Goal: Task Accomplishment & Management: Manage account settings

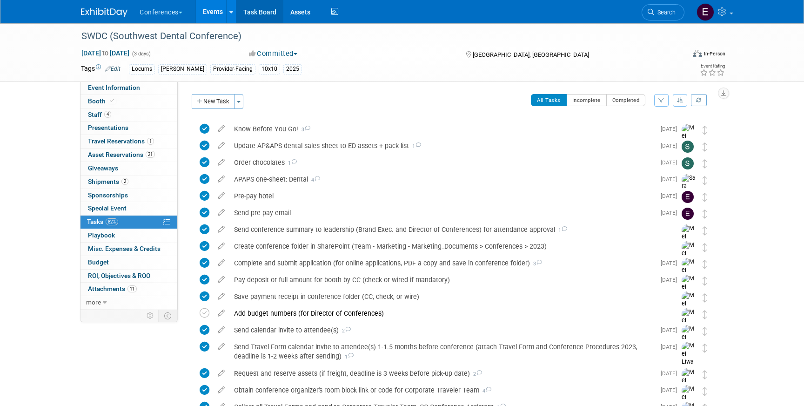
click at [260, 10] on link "Task Board" at bounding box center [259, 11] width 47 height 23
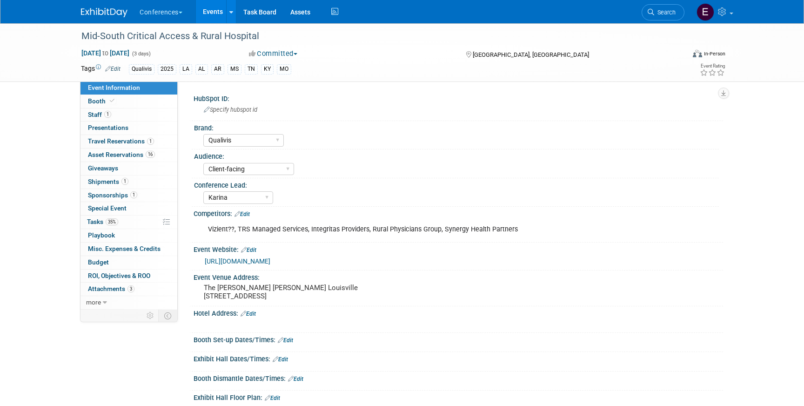
select select "Qualivis"
select select "Client-facing"
select select "Karina"
click at [139, 138] on span "Travel Reservations 1" at bounding box center [121, 140] width 66 height 7
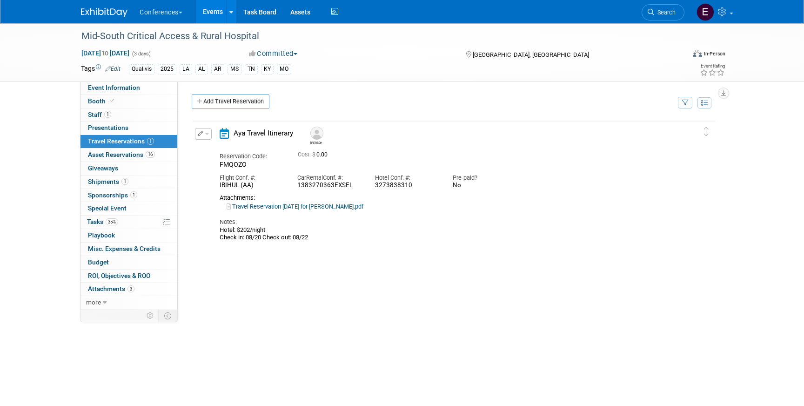
click at [260, 205] on link "Travel Reservation August 20 for JOSEPH A DUNMIRE.pdf" at bounding box center [295, 206] width 137 height 7
click at [293, 207] on link "Travel Reservation August 20 for JOSEPH A DUNMIRE.pdf" at bounding box center [295, 206] width 137 height 7
click at [324, 208] on link "Travel Reservation August 20 for JOSEPH A DUNMIRE.pdf" at bounding box center [295, 206] width 137 height 7
click at [201, 133] on icon "button" at bounding box center [201, 134] width 6 height 6
click at [212, 150] on button "Edit Reservation" at bounding box center [235, 150] width 79 height 14
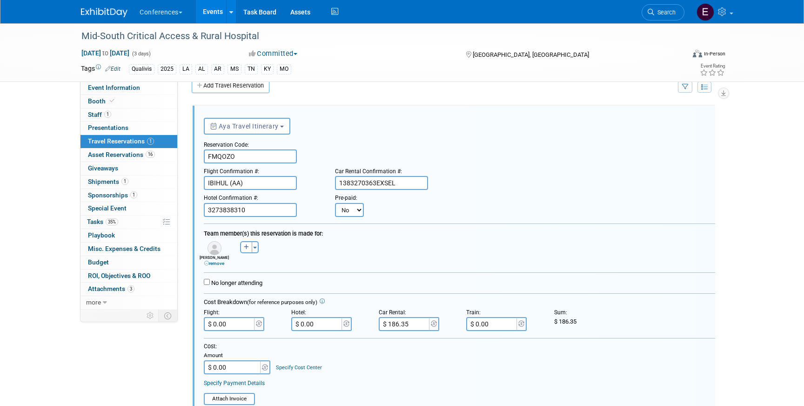
click at [349, 213] on select "No Yes" at bounding box center [349, 210] width 29 height 14
select select "1"
click at [395, 209] on input "text" at bounding box center [407, 210] width 56 height 14
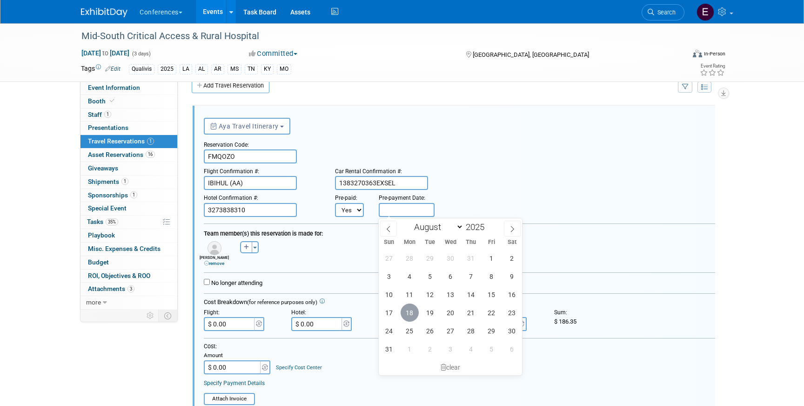
click at [404, 314] on span "18" at bounding box center [410, 313] width 18 height 18
type input "Aug 18, 2025"
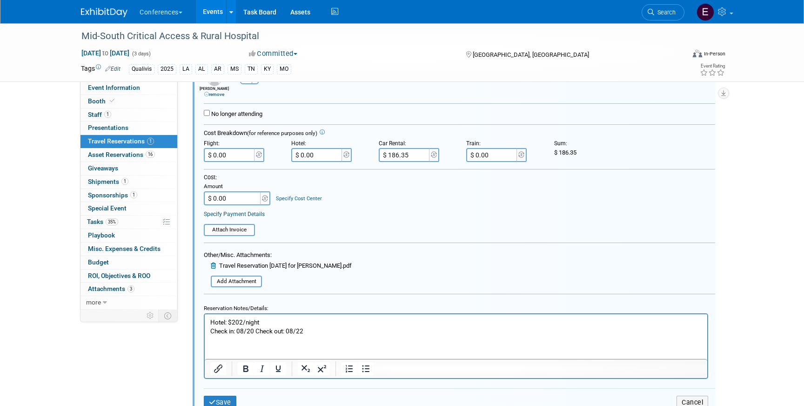
scroll to position [201, 0]
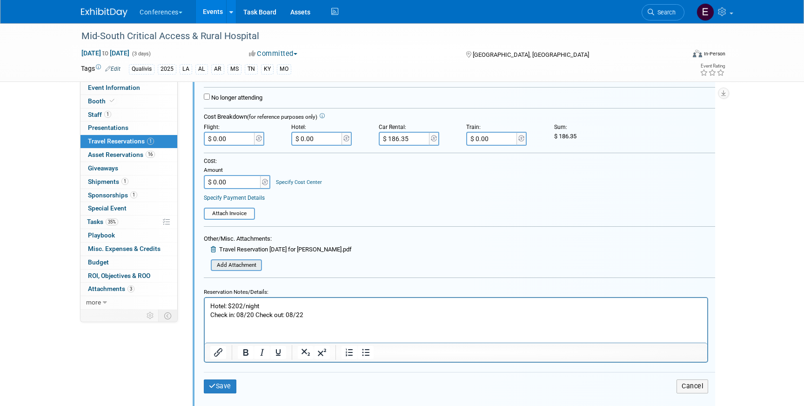
click at [233, 267] on input "file" at bounding box center [205, 265] width 111 height 10
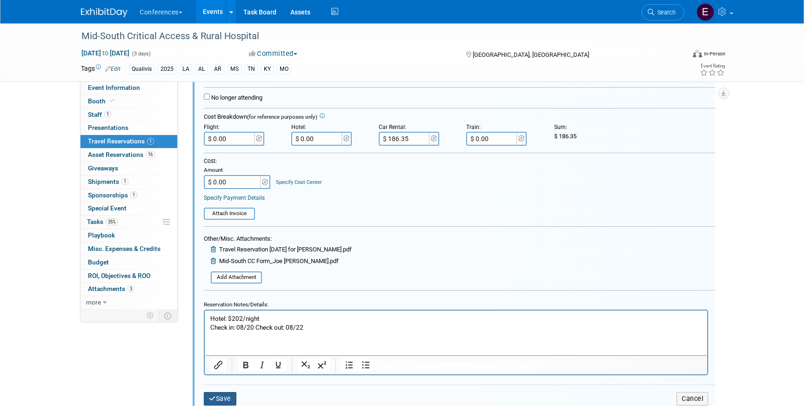
click at [226, 401] on button "Save" at bounding box center [220, 399] width 33 height 14
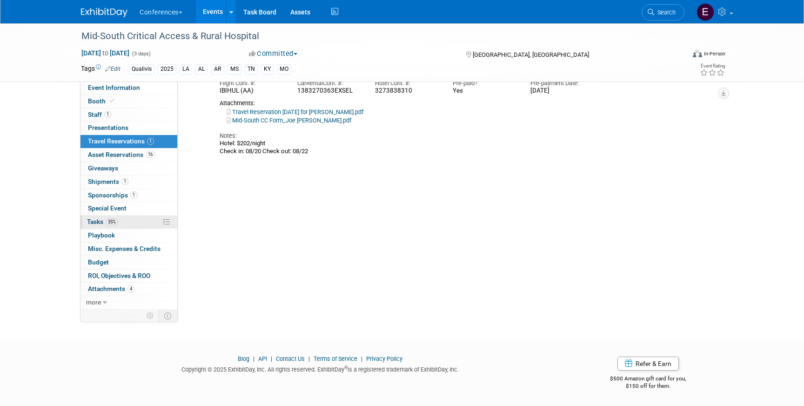
click at [112, 221] on span "35%" at bounding box center [112, 221] width 13 height 7
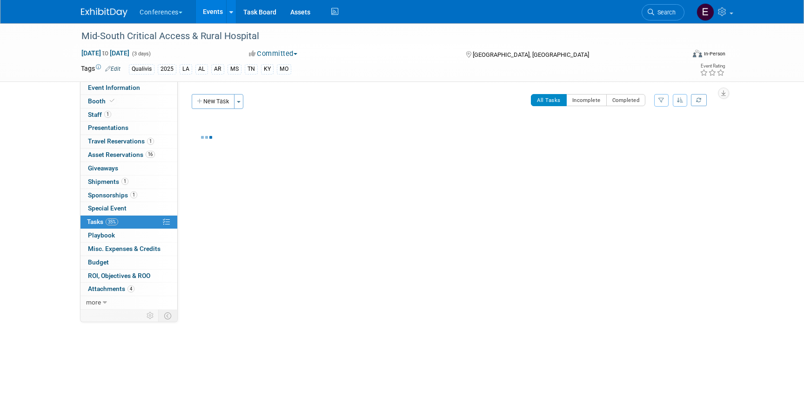
scroll to position [0, 0]
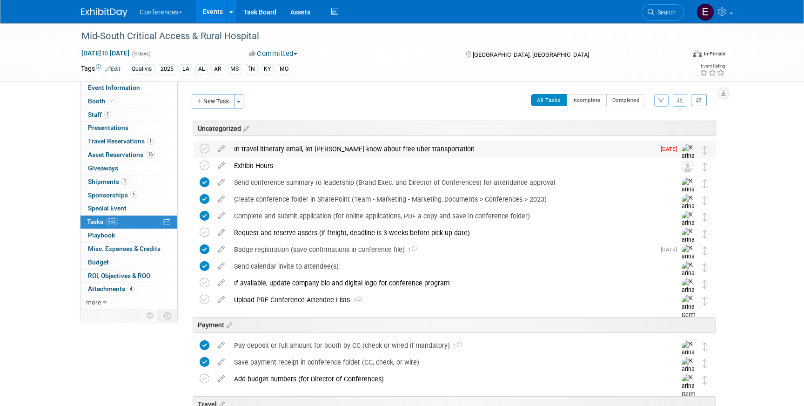
click at [284, 150] on div "In travel itinerary email, let joe know about free uber transportation" at bounding box center [443, 149] width 426 height 16
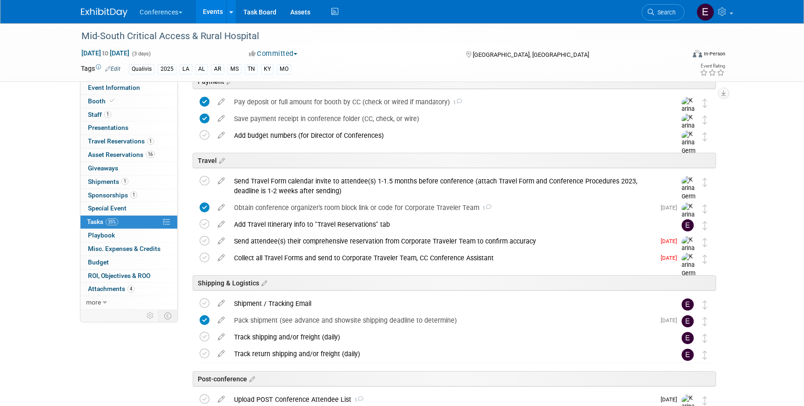
scroll to position [530, 0]
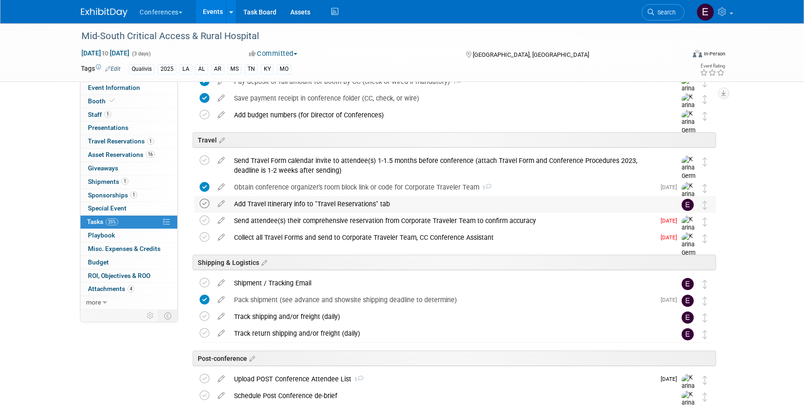
click at [205, 203] on icon at bounding box center [205, 204] width 10 height 10
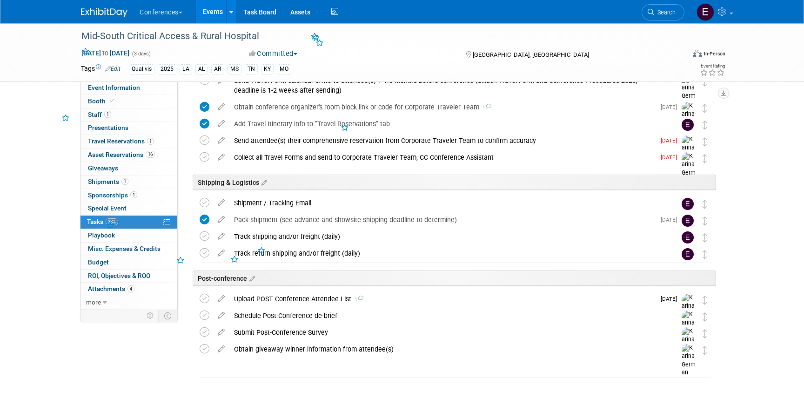
scroll to position [619, 0]
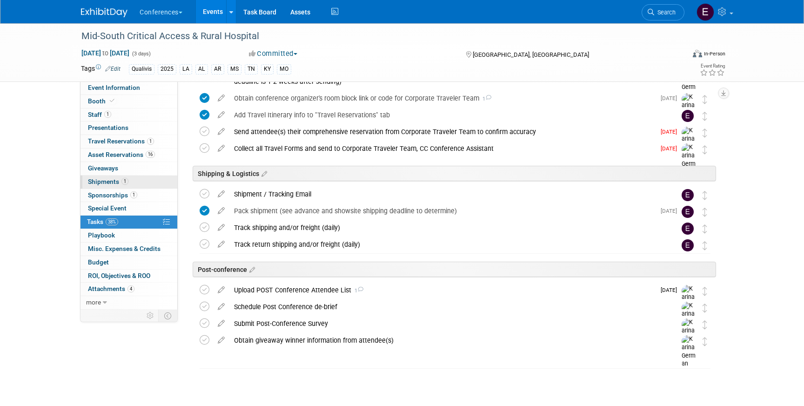
click at [164, 180] on link "1 Shipments 1" at bounding box center [129, 182] width 97 height 13
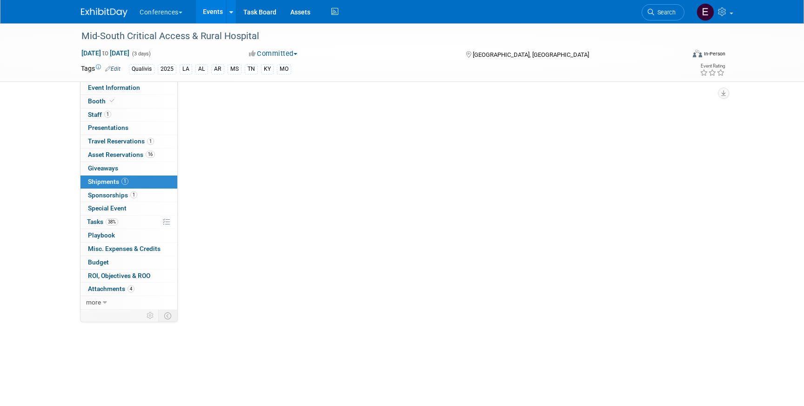
scroll to position [0, 0]
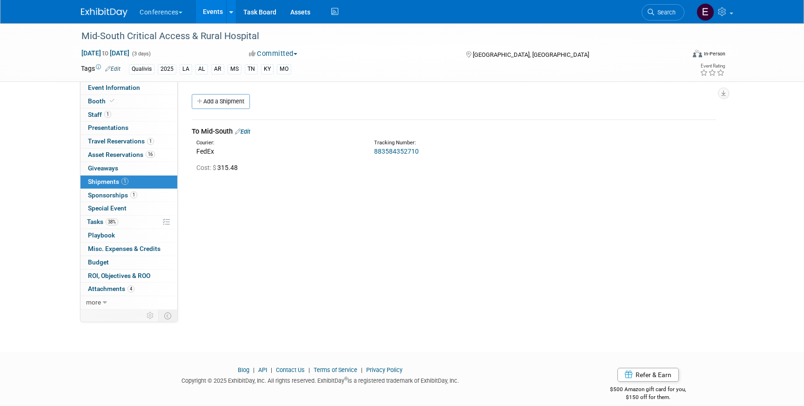
click at [100, 17] on img at bounding box center [104, 12] width 47 height 9
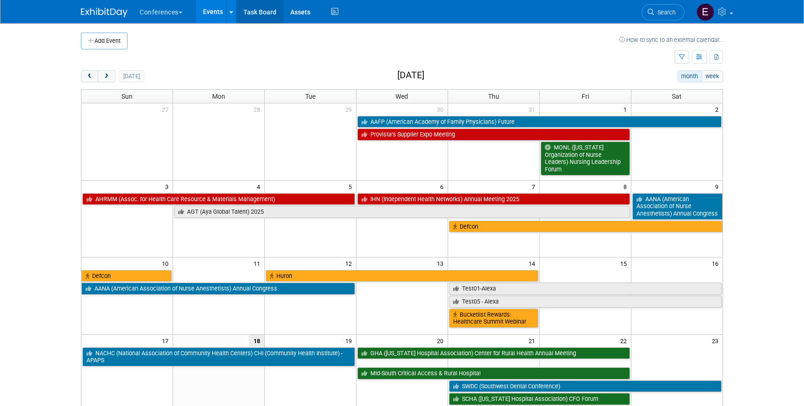
click at [256, 11] on link "Task Board" at bounding box center [259, 11] width 47 height 23
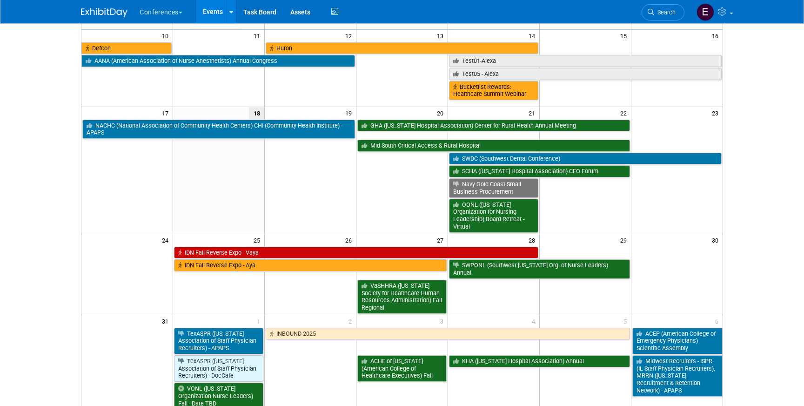
scroll to position [240, 0]
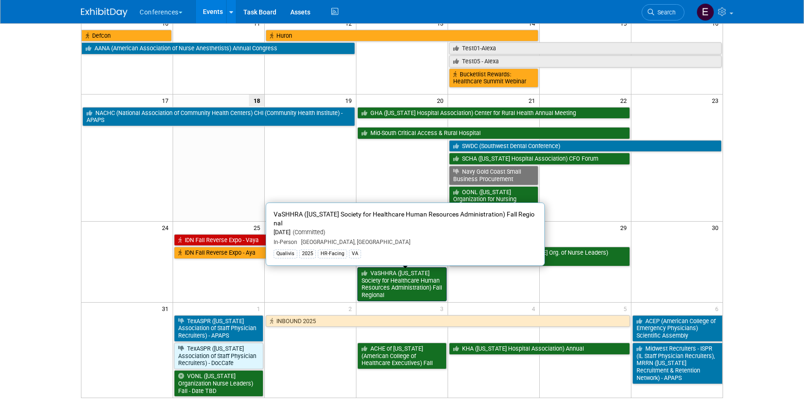
click at [393, 272] on link "VaSHHRA (Virginia Society for Healthcare Human Resources Administration) Fall R…" at bounding box center [402, 284] width 89 height 34
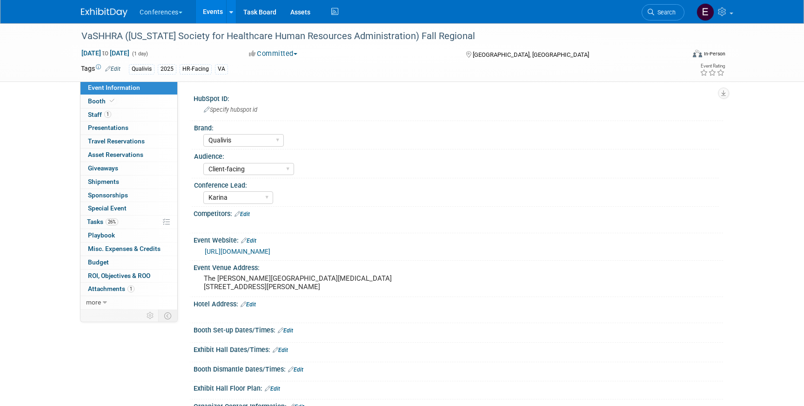
select select "Qualivis"
select select "Client-facing"
select select "Karina"
click at [110, 116] on span "1" at bounding box center [107, 114] width 7 height 7
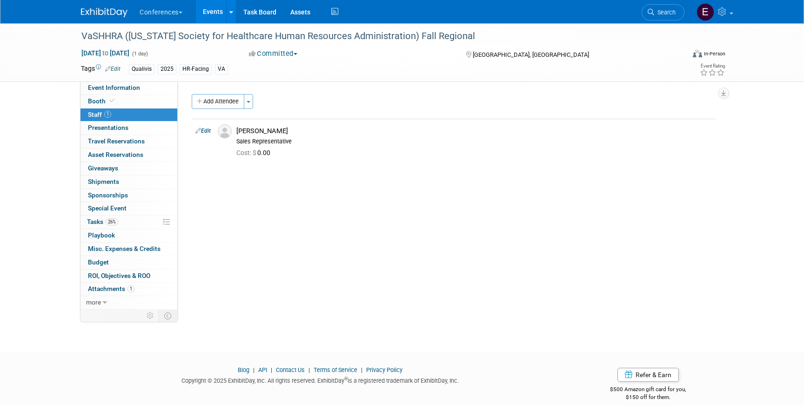
click at [94, 14] on img at bounding box center [104, 12] width 47 height 9
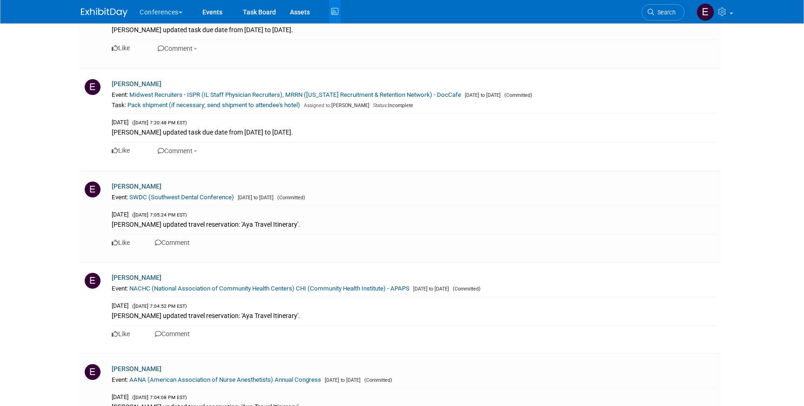
scroll to position [1625, 0]
